Goal: Task Accomplishment & Management: Use online tool/utility

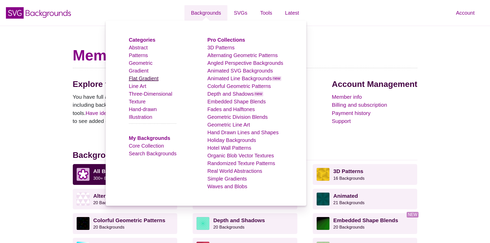
click at [146, 77] on link "Flat Gradient" at bounding box center [144, 79] width 30 height 6
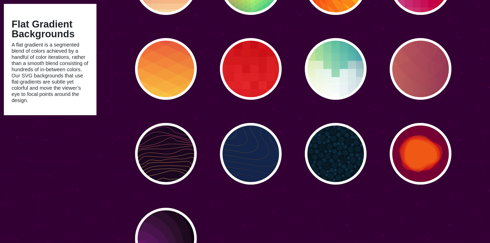
scroll to position [1235, 0]
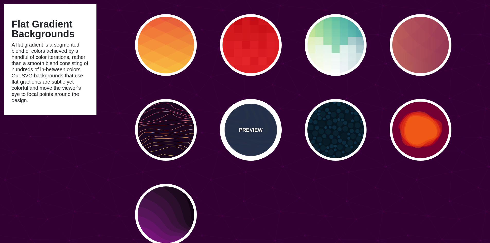
click at [251, 134] on div "PREVIEW" at bounding box center [251, 130] width 62 height 62
type input "#13254A"
type input "#FFFF00"
type input "#AA0033"
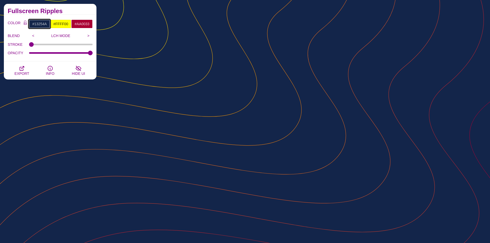
click at [37, 22] on input "#13254A" at bounding box center [39, 24] width 21 height 9
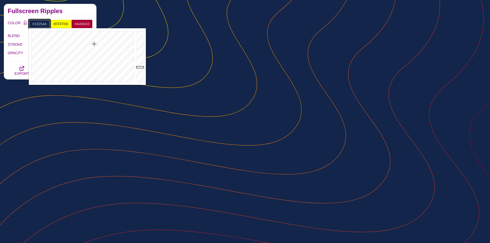
click at [42, 24] on input "#13254A" at bounding box center [39, 24] width 21 height 9
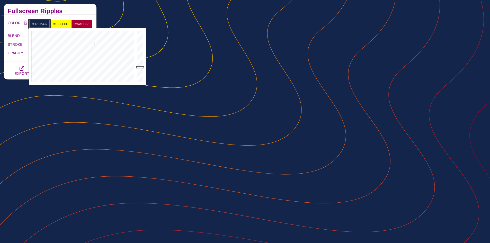
click at [42, 24] on input "#13254A" at bounding box center [39, 24] width 21 height 9
click at [45, 25] on input "#13254A" at bounding box center [39, 24] width 21 height 9
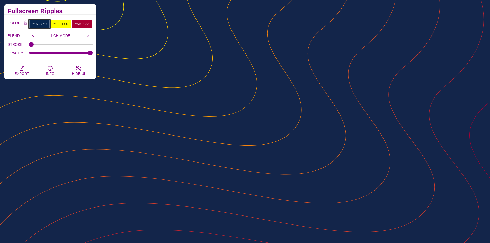
type input "#072750"
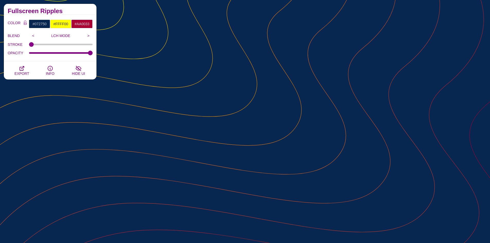
click at [67, 13] on h2 "Fullscreen Ripples" at bounding box center [50, 11] width 85 height 4
click at [61, 25] on input "#FFFF00" at bounding box center [60, 24] width 21 height 9
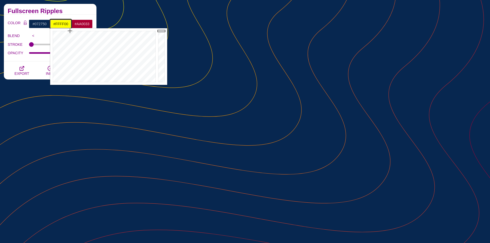
click at [61, 21] on input "#FFFF00" at bounding box center [60, 24] width 21 height 9
paste input "f6ff"
type input "#F6FF00"
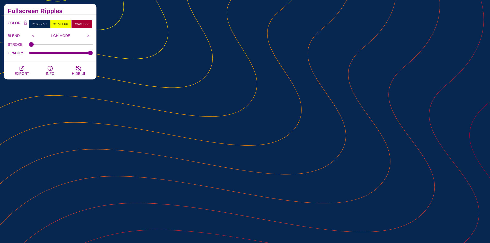
click at [70, 10] on h2 "Fullscreen Ripples" at bounding box center [50, 11] width 85 height 4
click at [81, 25] on input "#AA0033" at bounding box center [81, 24] width 21 height 9
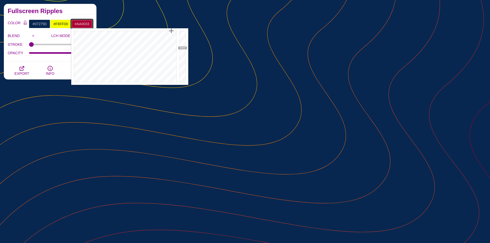
click at [85, 23] on input "#AA0033" at bounding box center [81, 24] width 21 height 9
click at [85, 22] on input "#AA0033" at bounding box center [81, 24] width 21 height 9
paste input "ff007f"
type input "#AA00ff007f33"
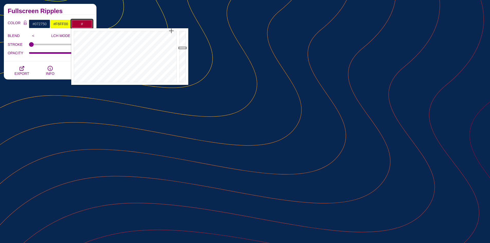
paste input "ff007f"
type input "#FF007F"
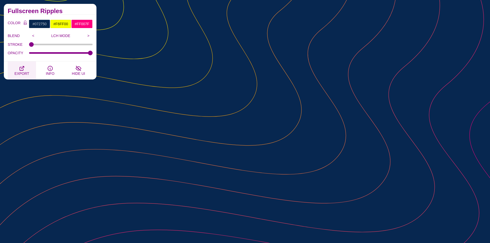
click at [28, 65] on button "EXPORT" at bounding box center [22, 70] width 28 height 18
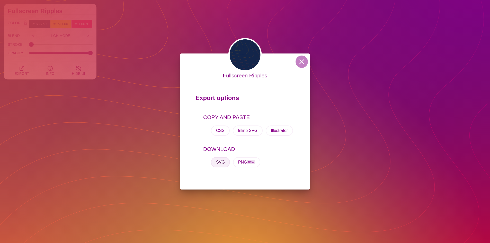
click at [222, 162] on button "SVG" at bounding box center [220, 162] width 19 height 10
click at [299, 65] on button at bounding box center [302, 62] width 12 height 12
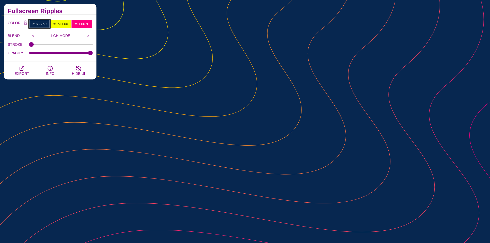
click at [38, 25] on input "#072750" at bounding box center [39, 24] width 21 height 9
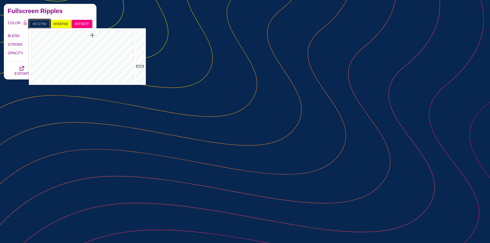
click at [38, 25] on input "#072750" at bounding box center [39, 24] width 21 height 9
type input "#FFFFFF"
